Goal: Task Accomplishment & Management: Manage account settings

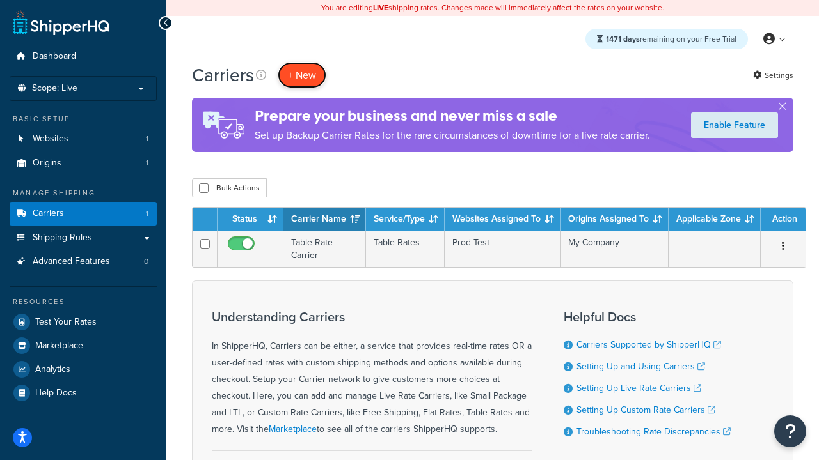
click at [302, 75] on button "+ New" at bounding box center [302, 75] width 49 height 26
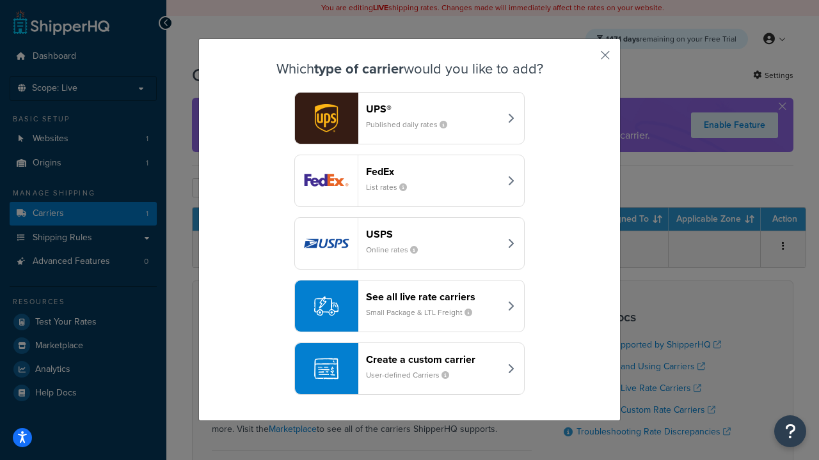
click at [432, 171] on header "FedEx" at bounding box center [433, 172] width 134 height 12
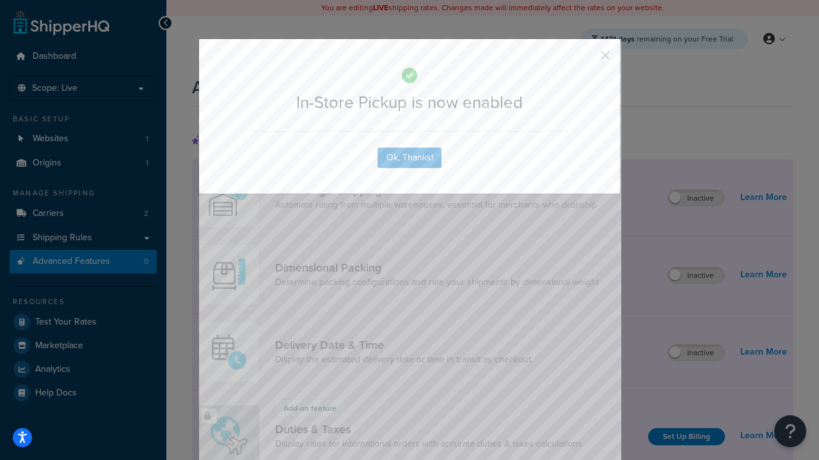
scroll to position [414, 0]
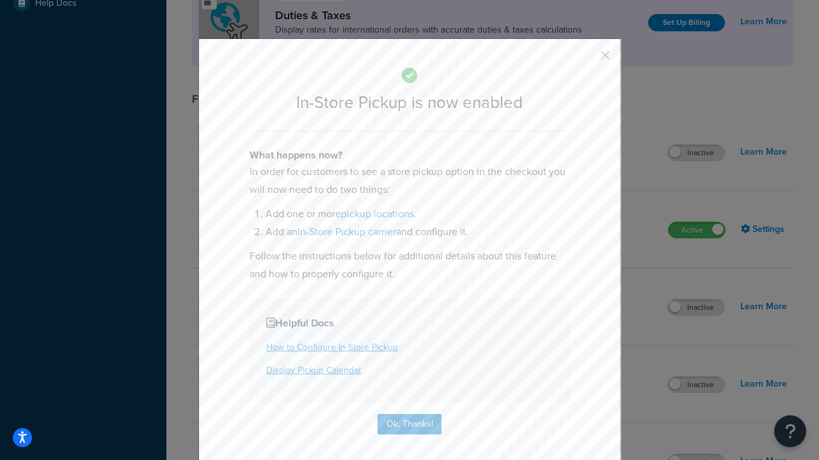
click at [586, 59] on button "button" at bounding box center [585, 59] width 3 height 3
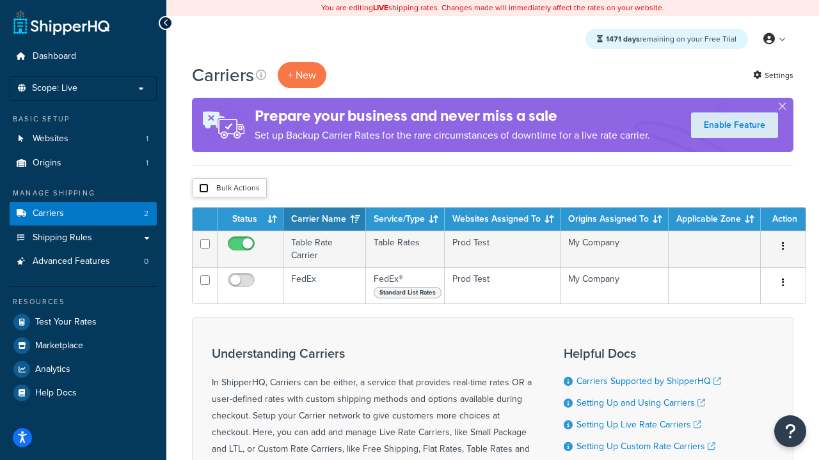
click at [203, 189] on input "checkbox" at bounding box center [204, 189] width 10 height 10
checkbox input "true"
click at [0, 0] on button "Delete" at bounding box center [0, 0] width 0 height 0
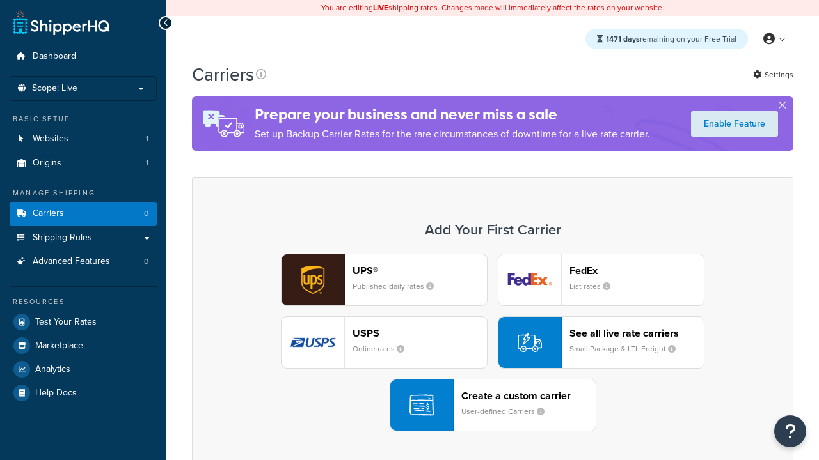
click at [492, 343] on div "UPS® Published daily rates FedEx List rates USPS Online rates See all live rate…" at bounding box center [492, 343] width 574 height 178
click at [492, 405] on div "Create a custom carrier User-defined Carriers" at bounding box center [528, 405] width 134 height 31
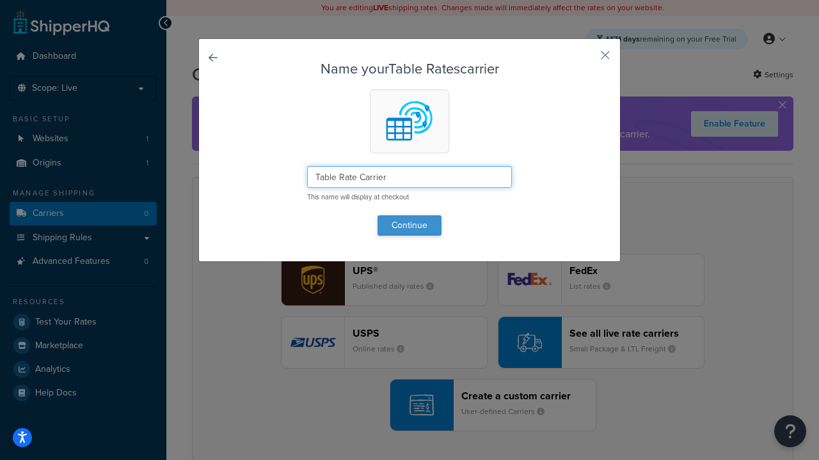
type input "Table Rate Carrier"
click at [409, 225] on button "Continue" at bounding box center [409, 225] width 64 height 20
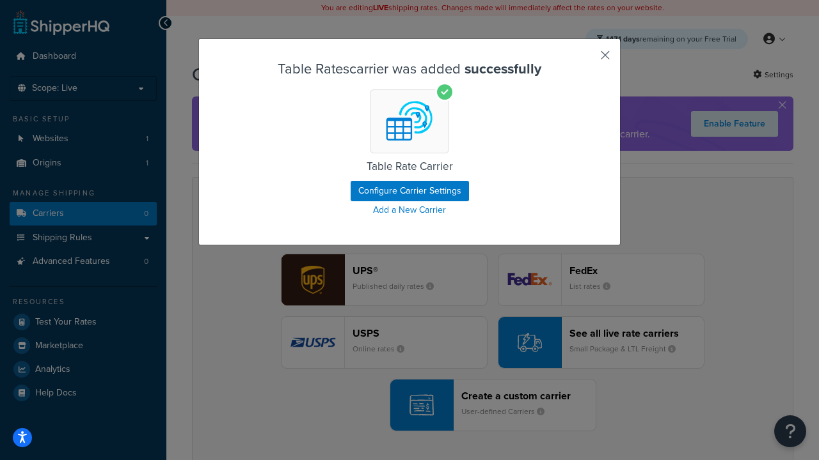
click at [586, 59] on button "button" at bounding box center [585, 59] width 3 height 3
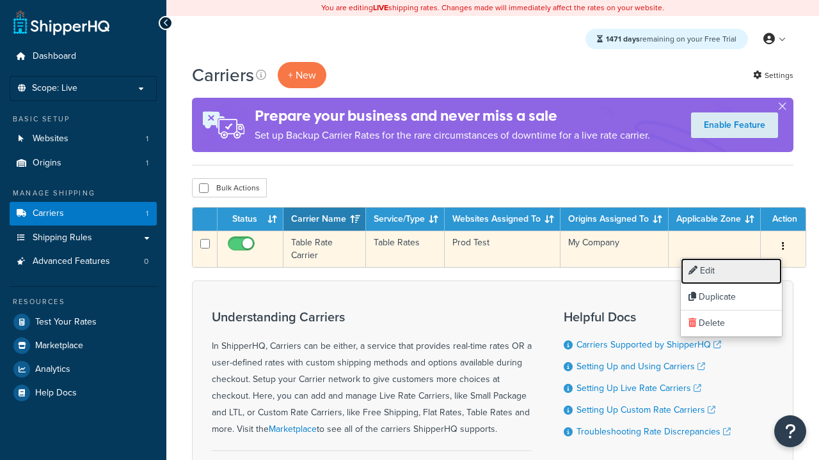
click at [731, 271] on link "Edit" at bounding box center [730, 271] width 101 height 26
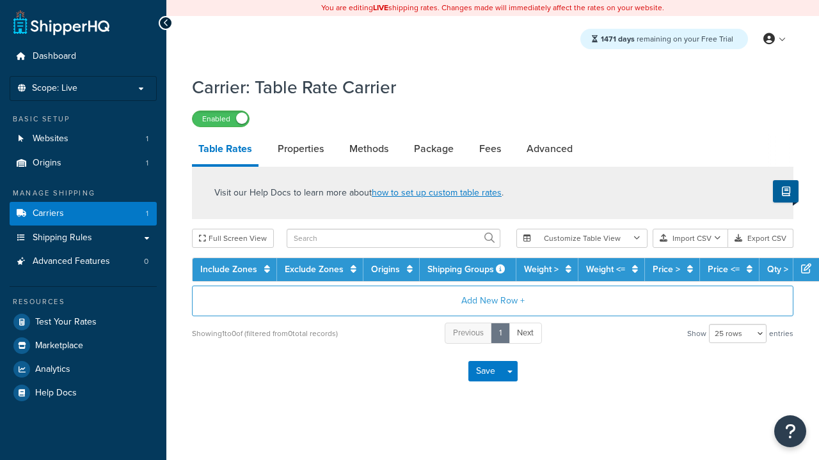
select select "25"
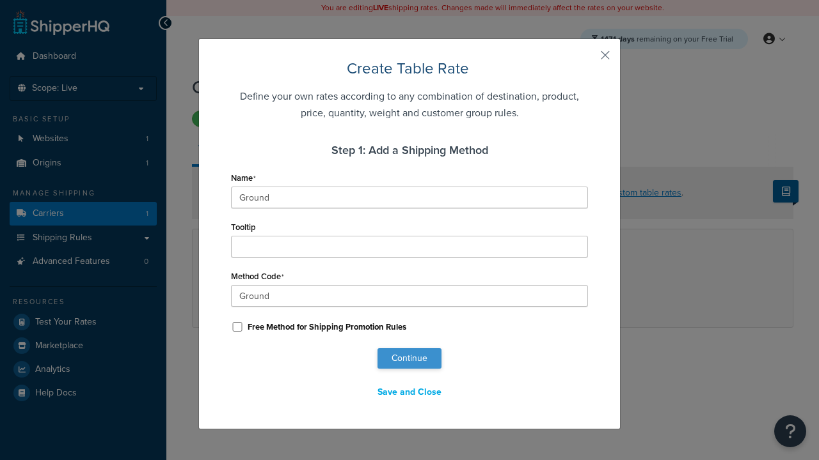
type input "Ground"
click at [409, 359] on button "Continue" at bounding box center [409, 359] width 64 height 20
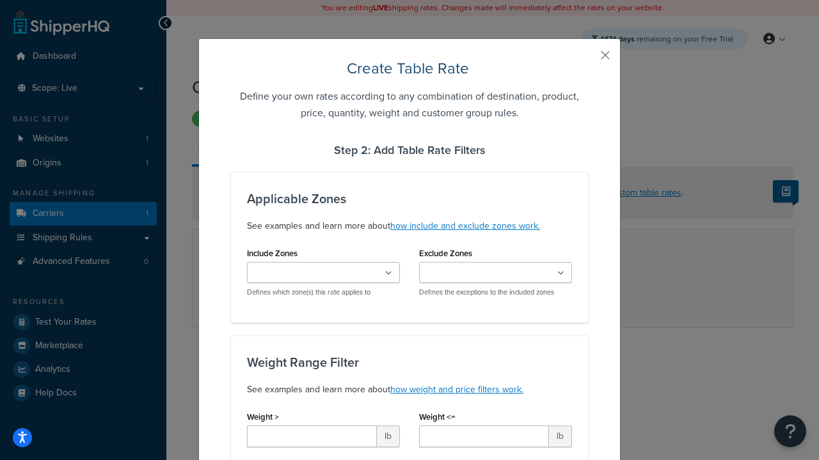
type input "10"
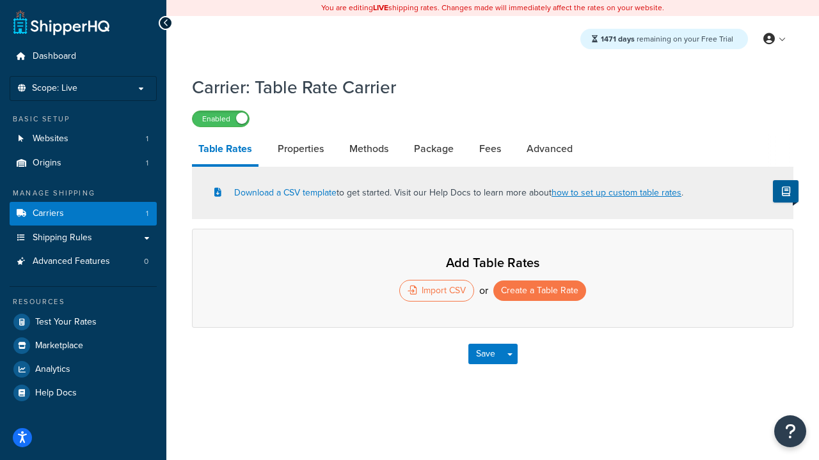
select select "25"
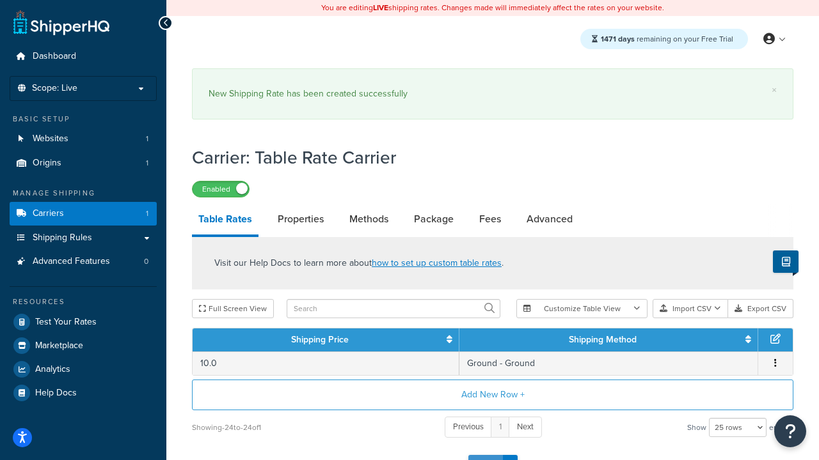
click at [485, 455] on button "Save" at bounding box center [485, 465] width 35 height 20
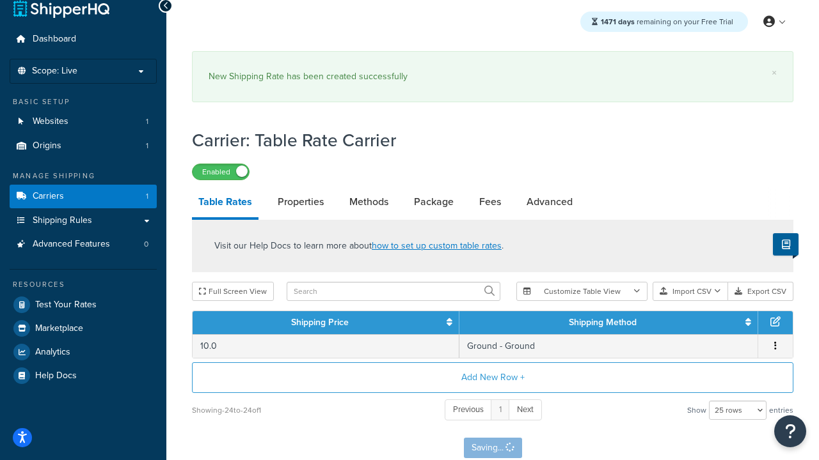
scroll to position [0, 0]
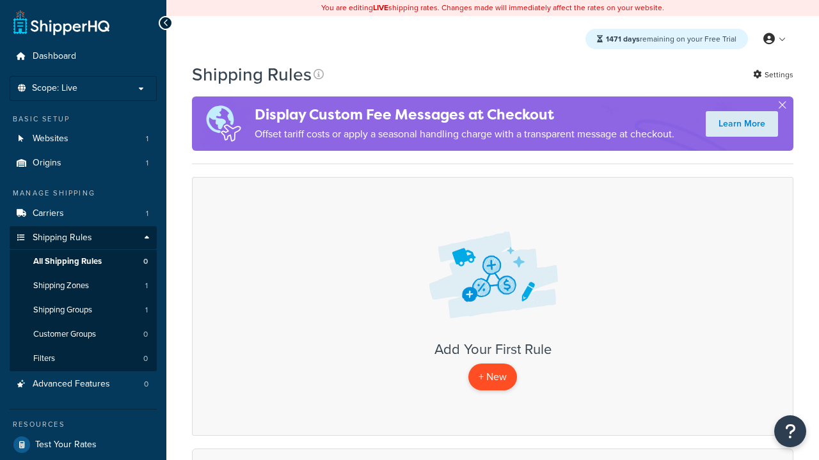
click at [492, 377] on p "+ New" at bounding box center [492, 377] width 49 height 26
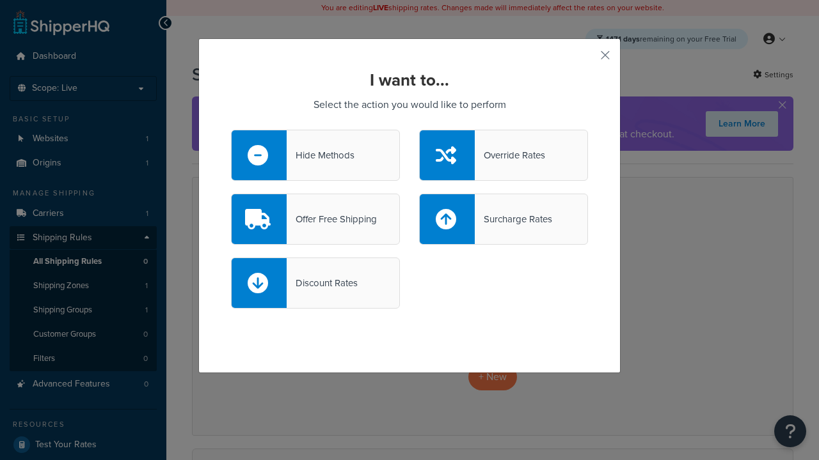
click at [503, 155] on div "Override Rates" at bounding box center [509, 155] width 70 height 18
click at [0, 0] on input "Override Rates" at bounding box center [0, 0] width 0 height 0
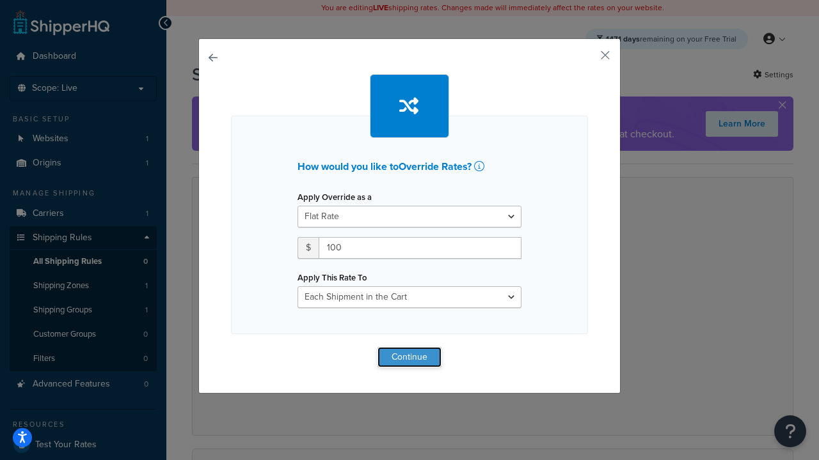
click at [409, 357] on button "Continue" at bounding box center [409, 357] width 64 height 20
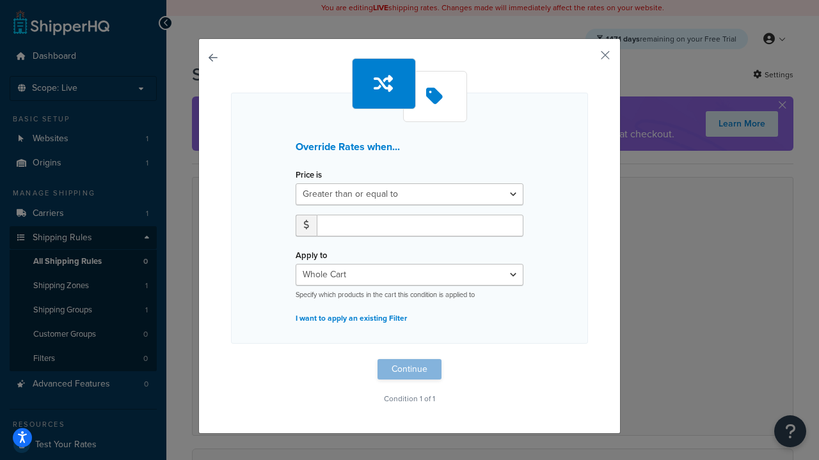
click at [308, 175] on label "Price is" at bounding box center [308, 175] width 26 height 10
click at [308, 184] on select "Greater than or equal to Between or equal to Less than or equal to" at bounding box center [409, 195] width 228 height 22
click at [419, 225] on input "number" at bounding box center [420, 226] width 207 height 22
type input "100"
click at [409, 370] on button "Continue" at bounding box center [409, 369] width 64 height 20
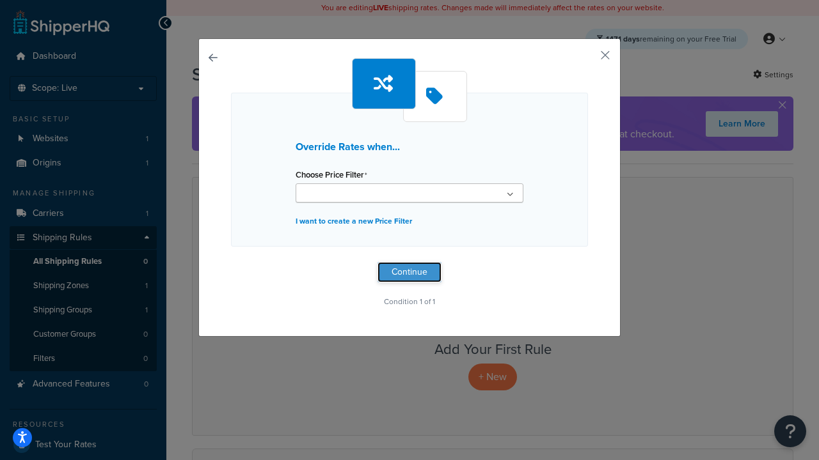
click at [409, 272] on button "Continue" at bounding box center [409, 272] width 64 height 20
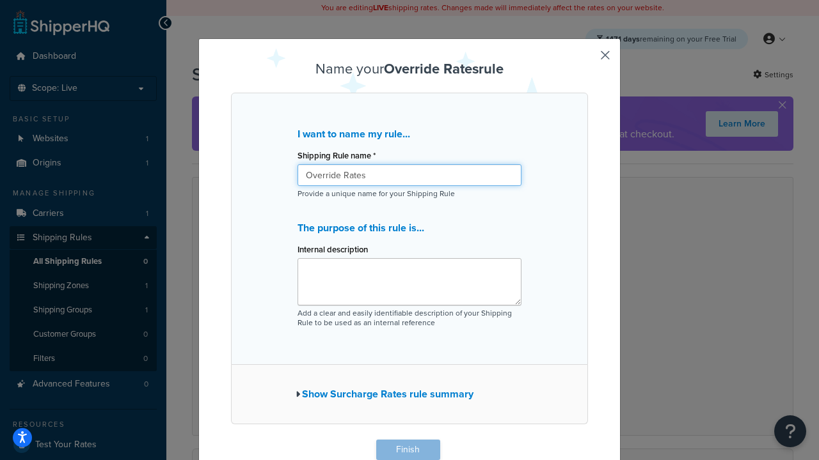
type input "Override Rates"
click at [407, 450] on button "Finish" at bounding box center [408, 450] width 64 height 20
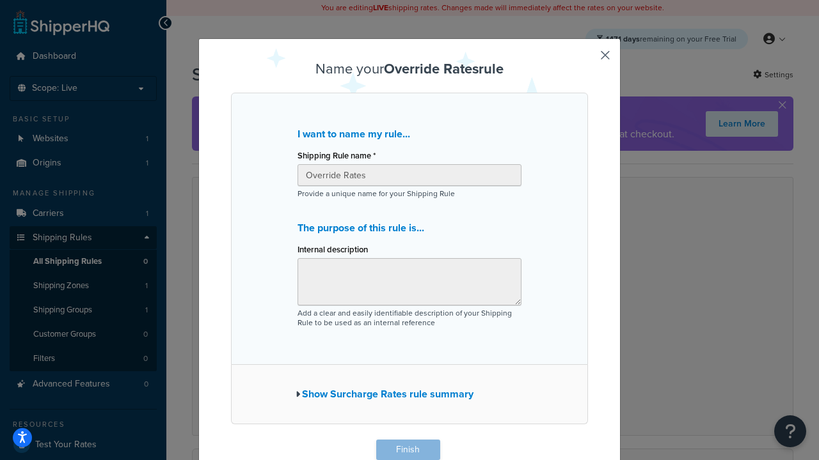
scroll to position [1, 0]
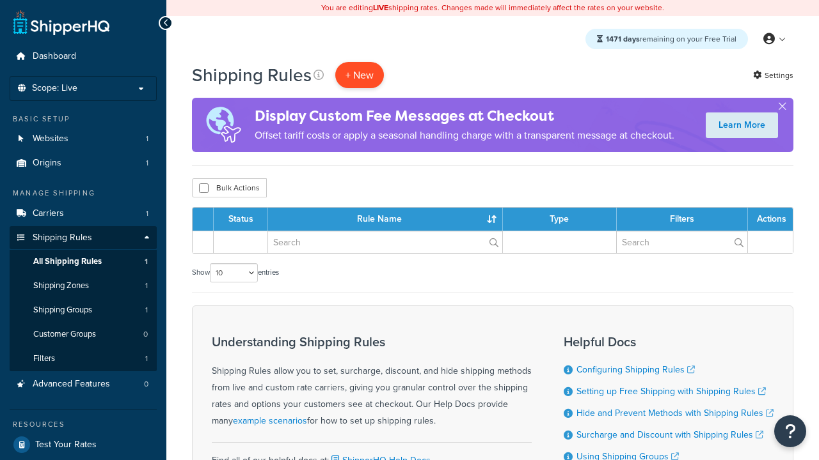
click at [359, 75] on p "+ New" at bounding box center [359, 75] width 49 height 26
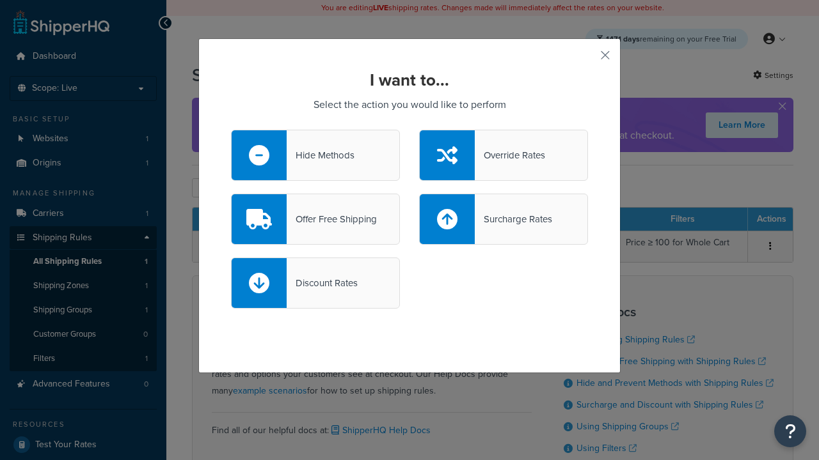
click at [315, 219] on div "Offer Free Shipping" at bounding box center [331, 219] width 90 height 18
click at [0, 0] on input "Offer Free Shipping" at bounding box center [0, 0] width 0 height 0
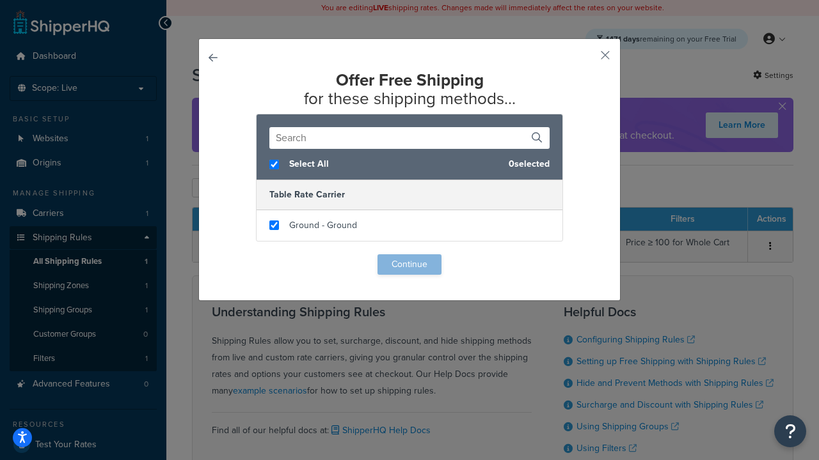
click at [274, 226] on input "checkbox" at bounding box center [274, 226] width 10 height 10
checkbox input "true"
click at [409, 265] on button "Continue" at bounding box center [409, 265] width 64 height 20
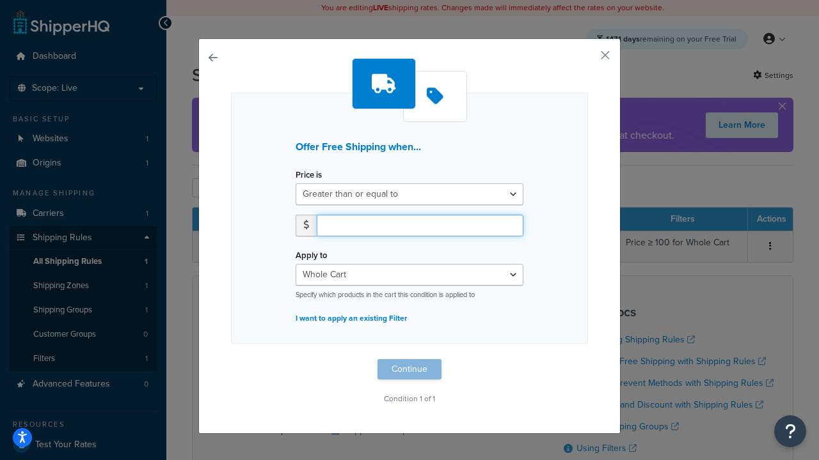
click at [419, 225] on input "number" at bounding box center [420, 226] width 207 height 22
type input "50"
click at [409, 370] on button "Continue" at bounding box center [409, 369] width 64 height 20
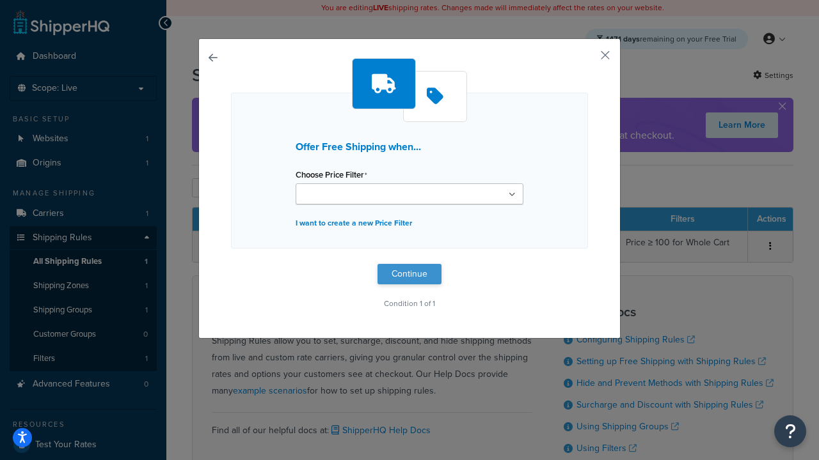
click at [409, 274] on button "Continue" at bounding box center [409, 274] width 64 height 20
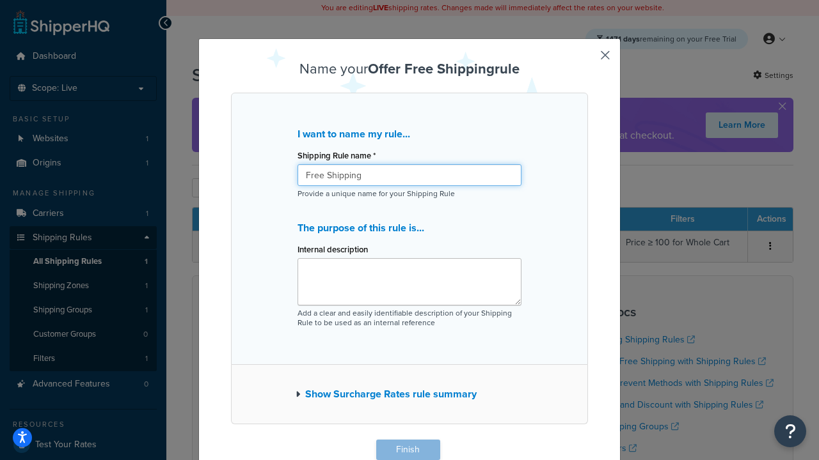
type input "Free Shipping"
click at [407, 450] on button "Finish" at bounding box center [408, 450] width 64 height 20
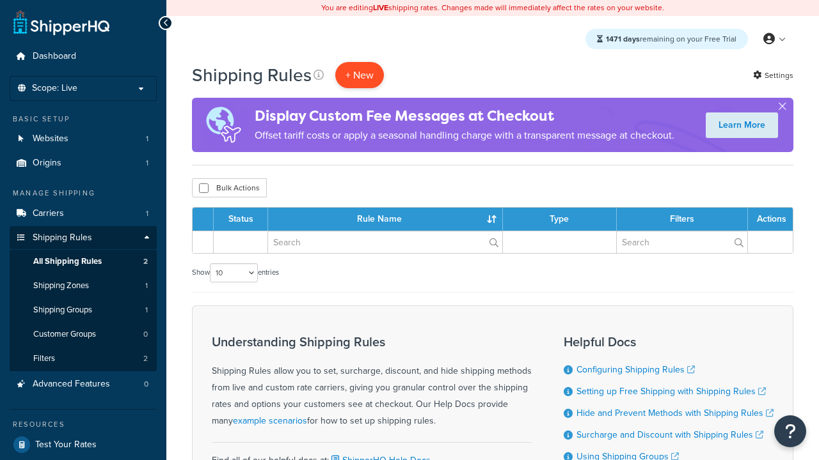
click at [359, 75] on p "+ New" at bounding box center [359, 75] width 49 height 26
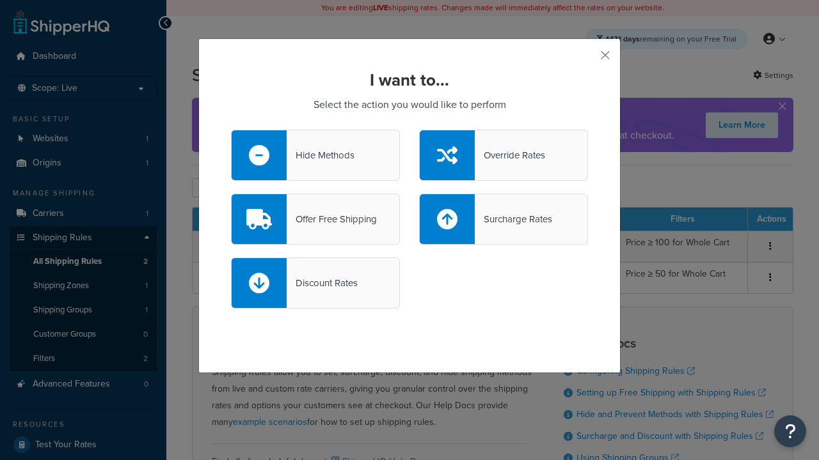
click at [503, 219] on div "Surcharge Rates" at bounding box center [512, 219] width 77 height 18
click at [0, 0] on input "Surcharge Rates" at bounding box center [0, 0] width 0 height 0
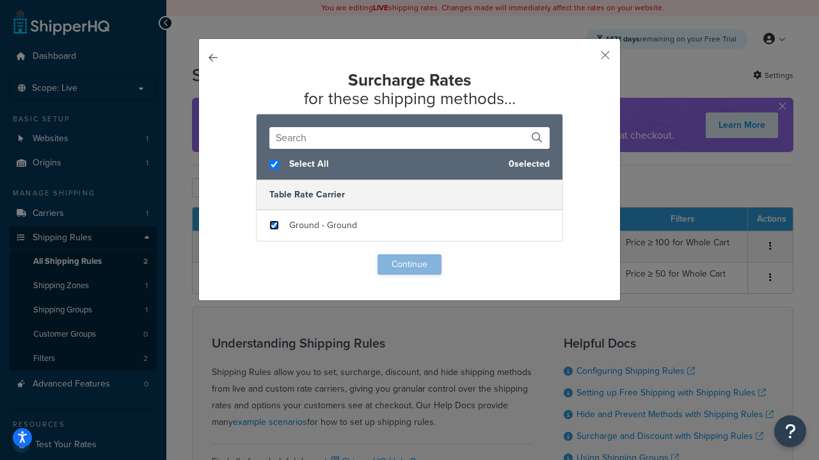
click at [274, 226] on input "checkbox" at bounding box center [274, 226] width 10 height 10
checkbox input "true"
click at [409, 265] on button "Continue" at bounding box center [409, 265] width 64 height 20
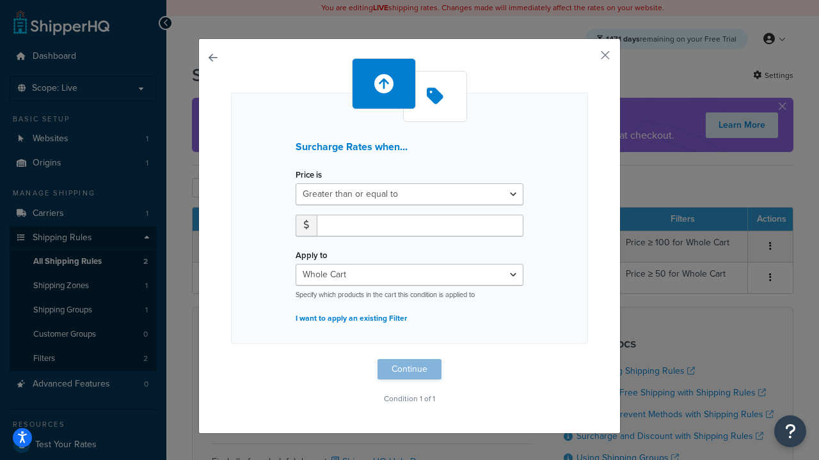
click at [308, 175] on label "Price is" at bounding box center [308, 175] width 26 height 10
click at [308, 184] on select "Greater than or equal to Between or equal to Less than or equal to" at bounding box center [409, 195] width 228 height 22
click at [419, 225] on input "number" at bounding box center [420, 226] width 207 height 22
type input "5"
click at [409, 370] on button "Continue" at bounding box center [409, 369] width 64 height 20
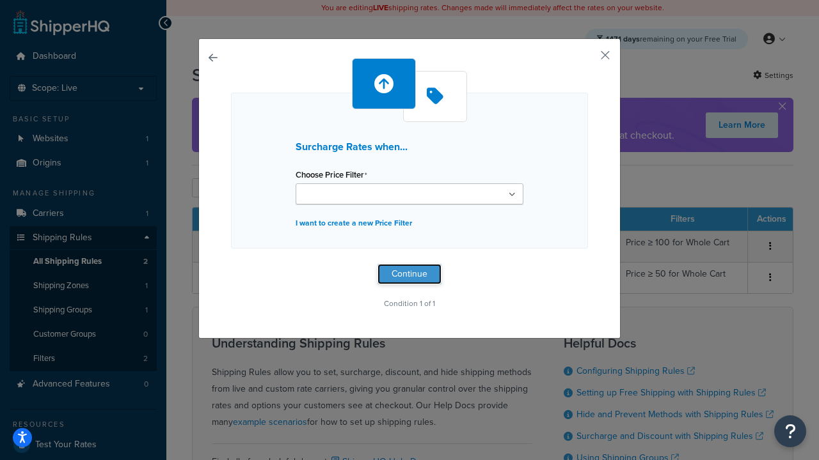
click at [409, 274] on button "Continue" at bounding box center [409, 274] width 64 height 20
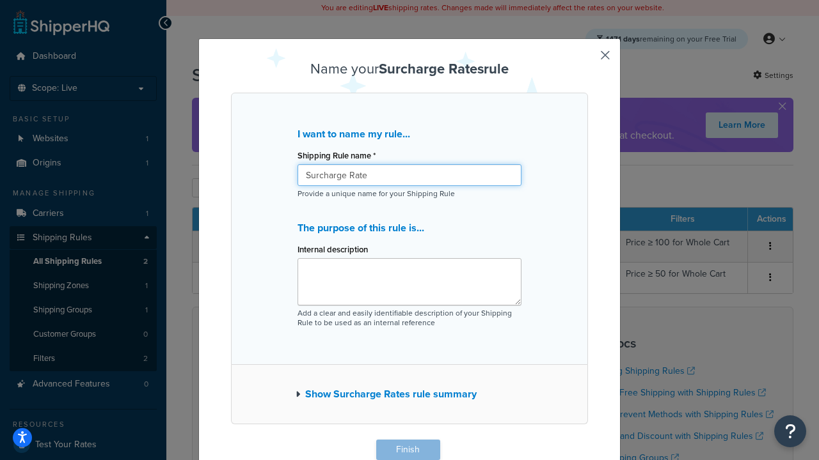
type input "Surcharge Rate"
click at [407, 450] on button "Finish" at bounding box center [408, 450] width 64 height 20
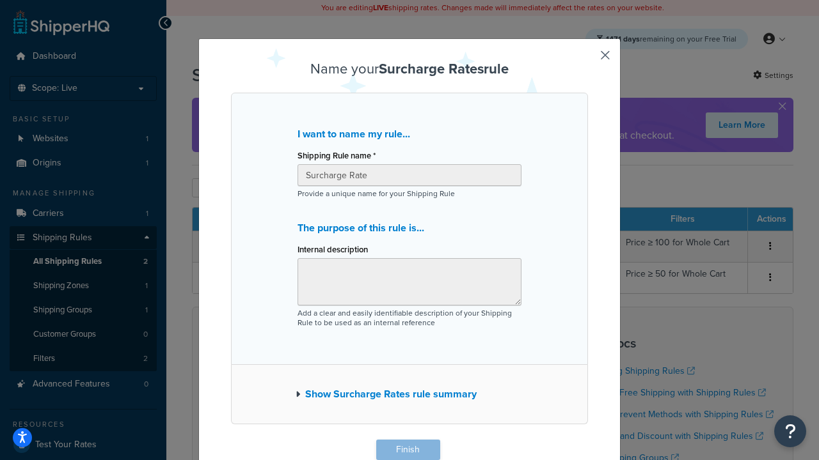
scroll to position [1, 0]
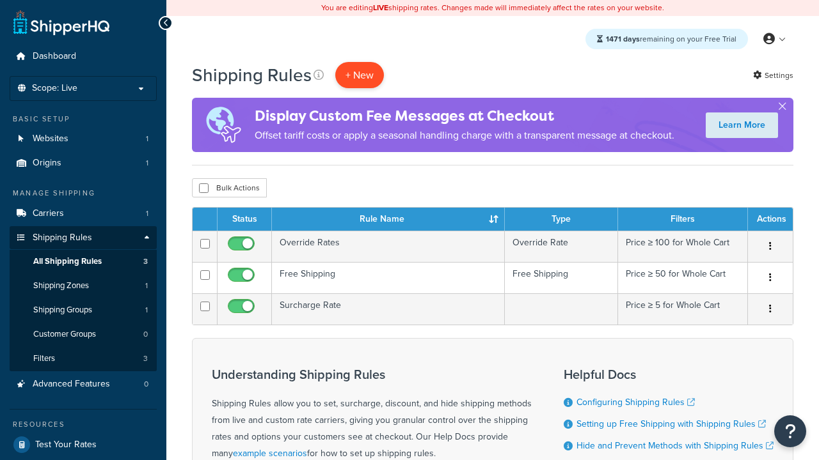
click at [359, 75] on p "+ New" at bounding box center [359, 75] width 49 height 26
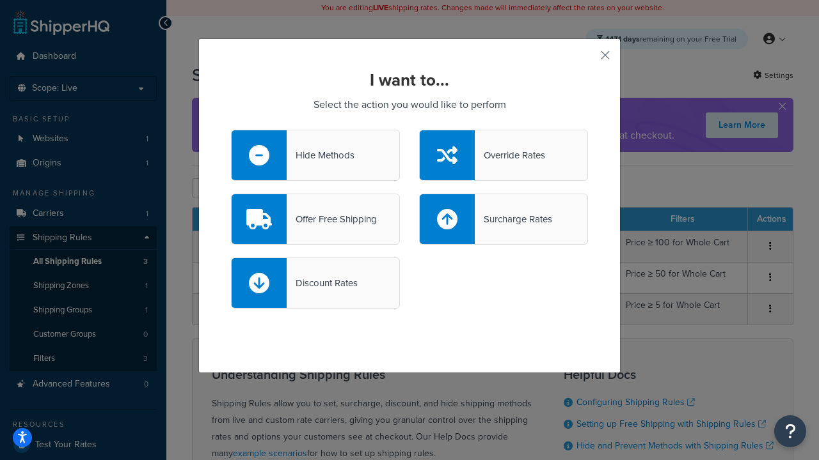
click at [315, 283] on div "Discount Rates" at bounding box center [321, 283] width 71 height 18
click at [0, 0] on input "Discount Rates" at bounding box center [0, 0] width 0 height 0
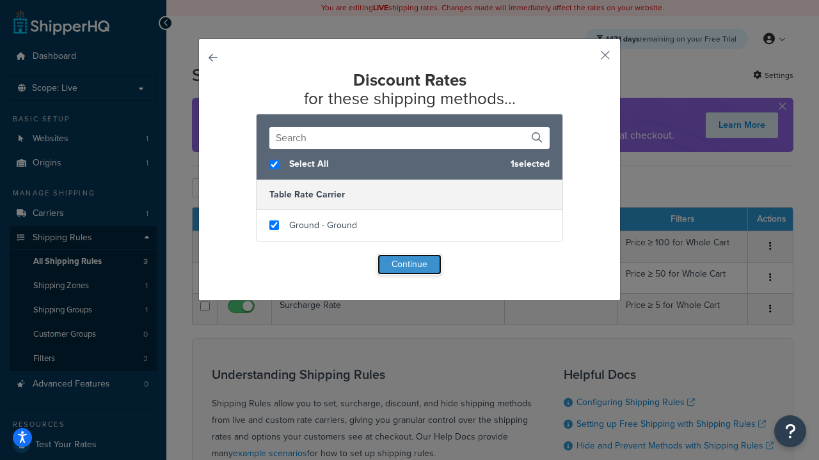
click at [409, 265] on button "Continue" at bounding box center [409, 265] width 64 height 20
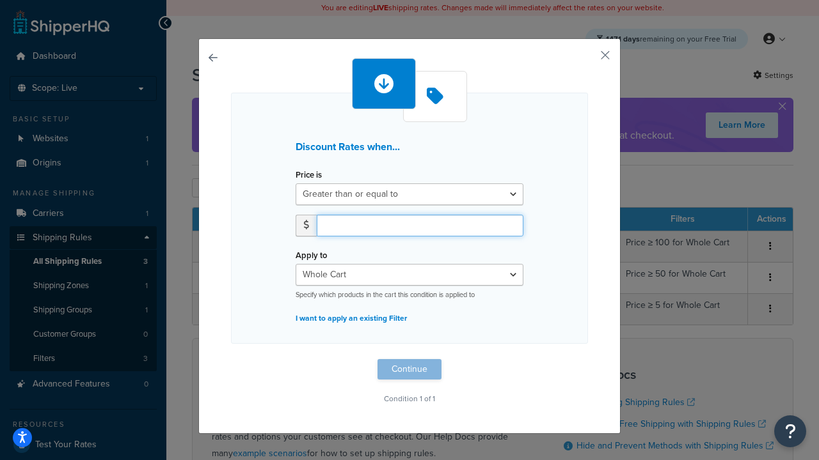
click at [419, 225] on input "number" at bounding box center [420, 226] width 207 height 22
type input "5"
click at [409, 370] on button "Continue" at bounding box center [409, 369] width 64 height 20
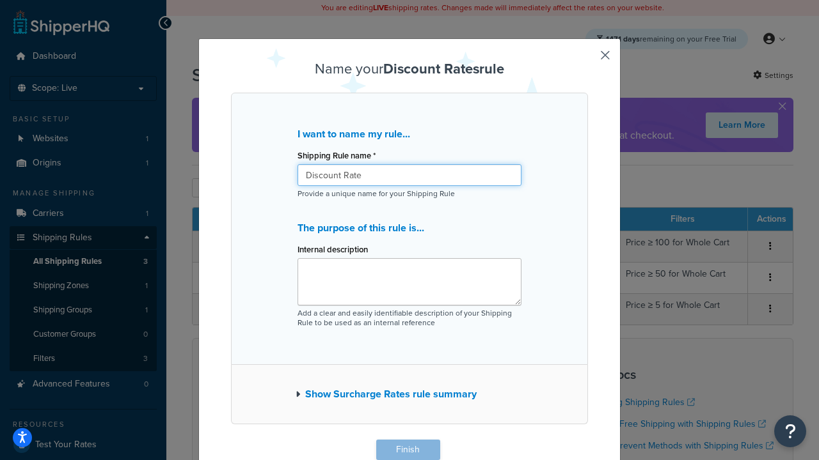
type input "Discount Rate"
click at [407, 450] on button "Finish" at bounding box center [408, 450] width 64 height 20
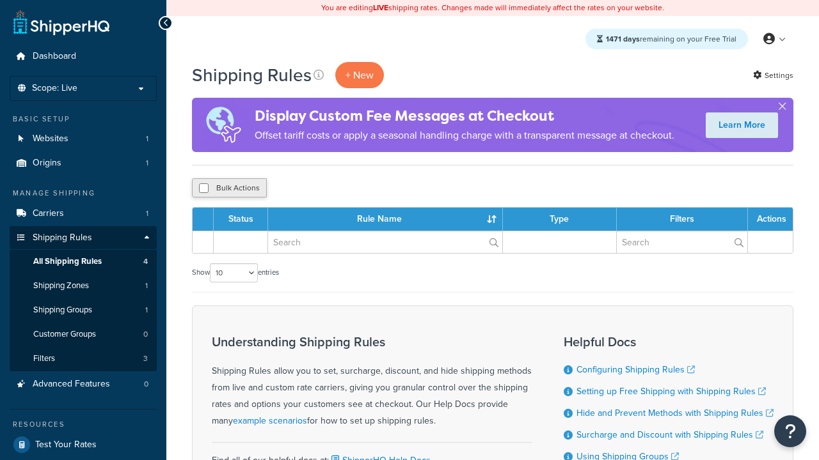
click at [229, 189] on button "Bulk Actions" at bounding box center [229, 187] width 75 height 19
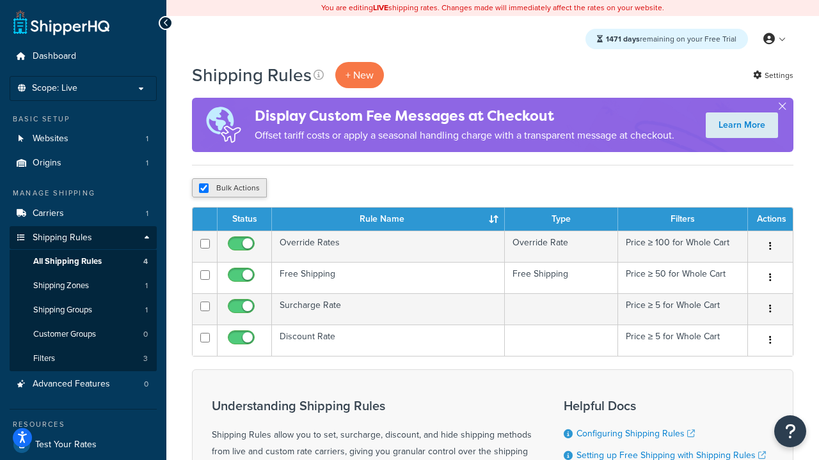
click at [229, 189] on button "Bulk Actions" at bounding box center [229, 187] width 75 height 19
checkbox input "true"
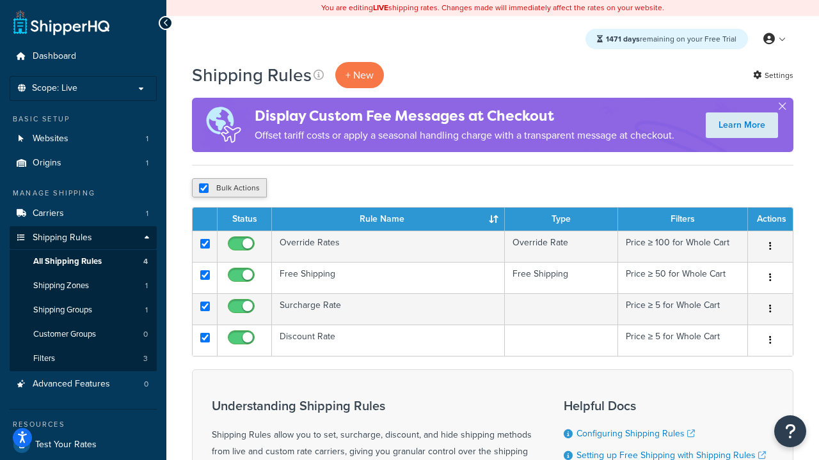
checkbox input "true"
click at [344, 189] on button "Delete" at bounding box center [341, 187] width 44 height 19
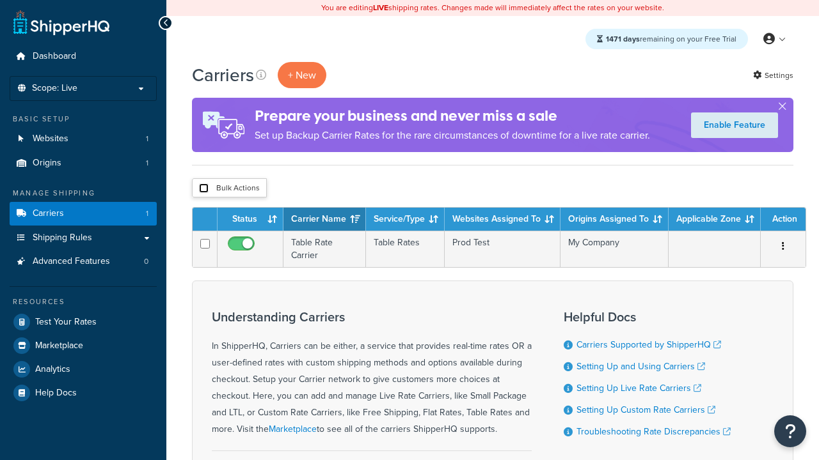
click at [203, 189] on input "checkbox" at bounding box center [204, 189] width 10 height 10
checkbox input "true"
click at [0, 0] on button "Delete" at bounding box center [0, 0] width 0 height 0
